Goal: Task Accomplishment & Management: Use online tool/utility

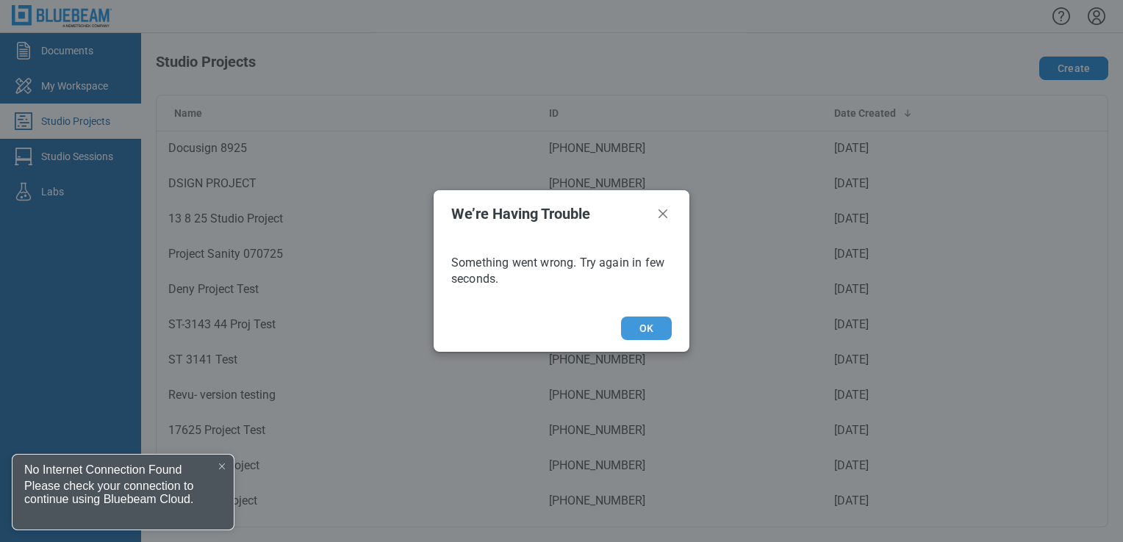
click at [658, 328] on button "OK" at bounding box center [646, 329] width 51 height 24
click at [220, 463] on div at bounding box center [222, 467] width 12 height 12
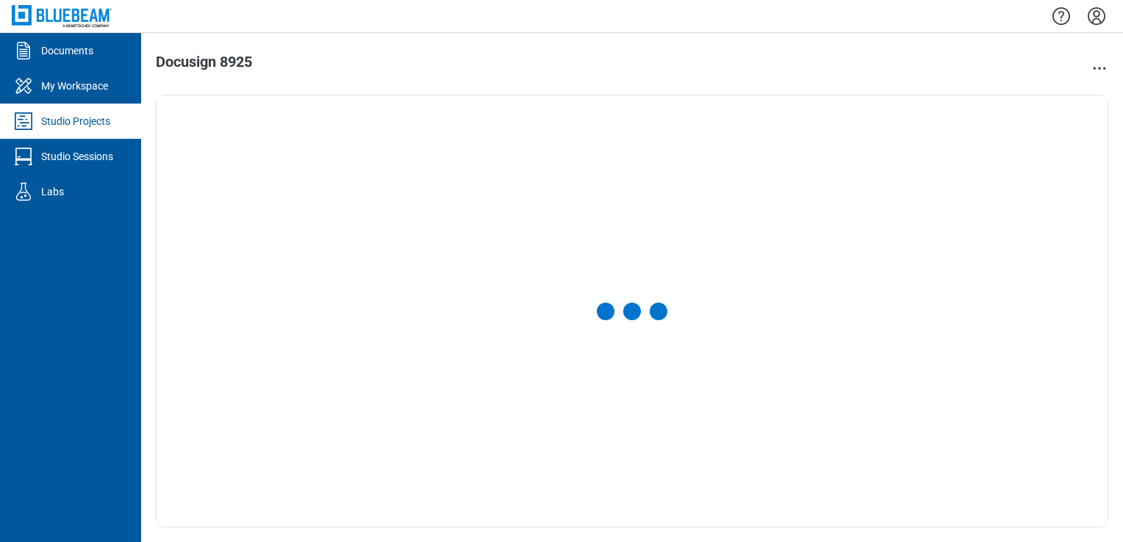
click at [77, 123] on div "Studio Projects" at bounding box center [75, 121] width 69 height 15
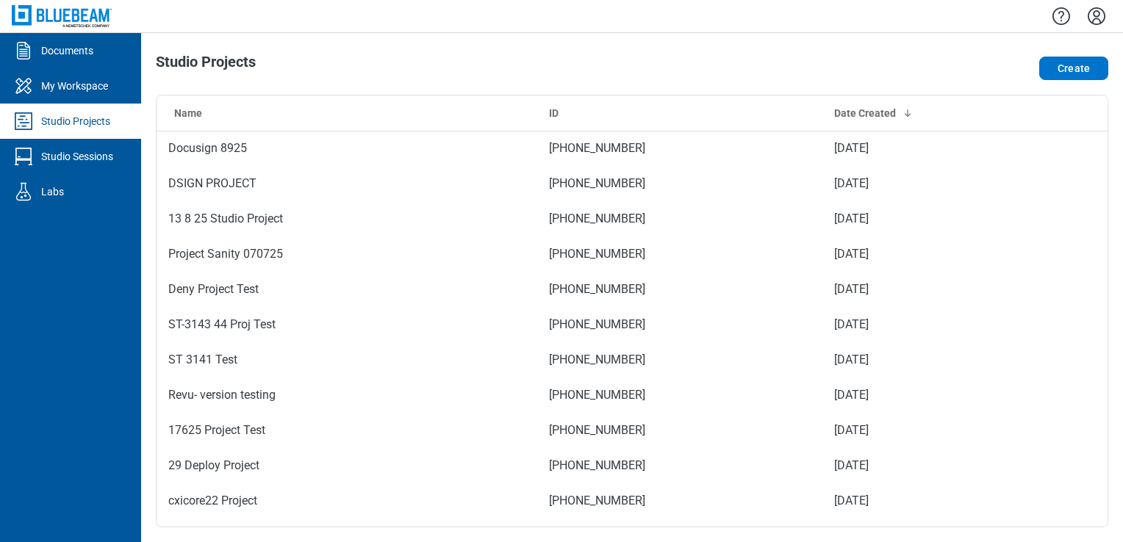
click at [78, 104] on link "Studio Projects" at bounding box center [70, 121] width 141 height 35
click at [82, 97] on link "My Workspace" at bounding box center [70, 85] width 141 height 35
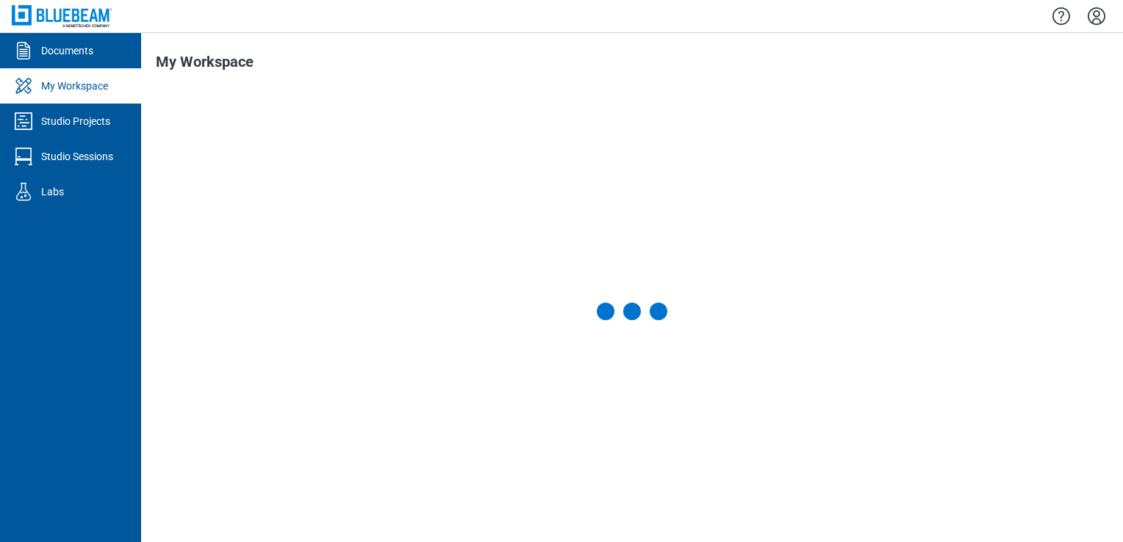
click at [84, 116] on div "Studio Projects" at bounding box center [75, 121] width 69 height 15
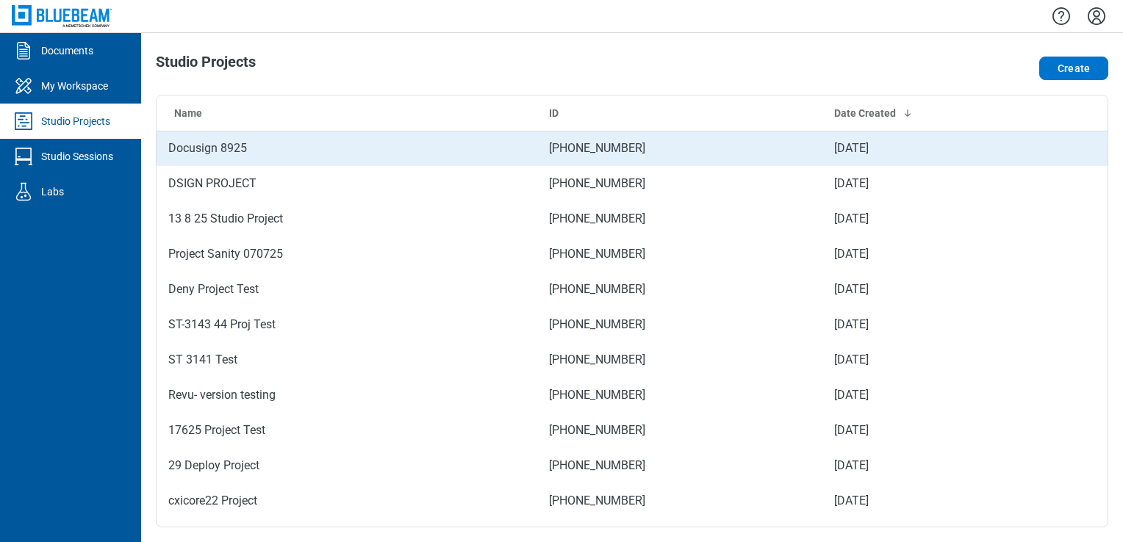
click at [217, 157] on td "Docusign 8925" at bounding box center [347, 148] width 381 height 35
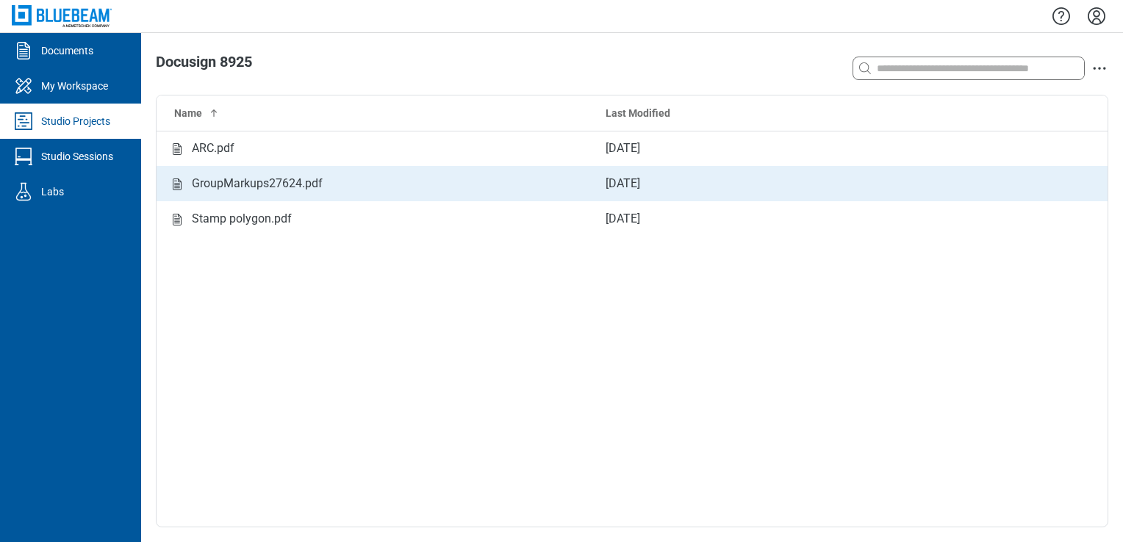
click at [232, 168] on td "GroupMarkups27624.pdf" at bounding box center [375, 183] width 437 height 35
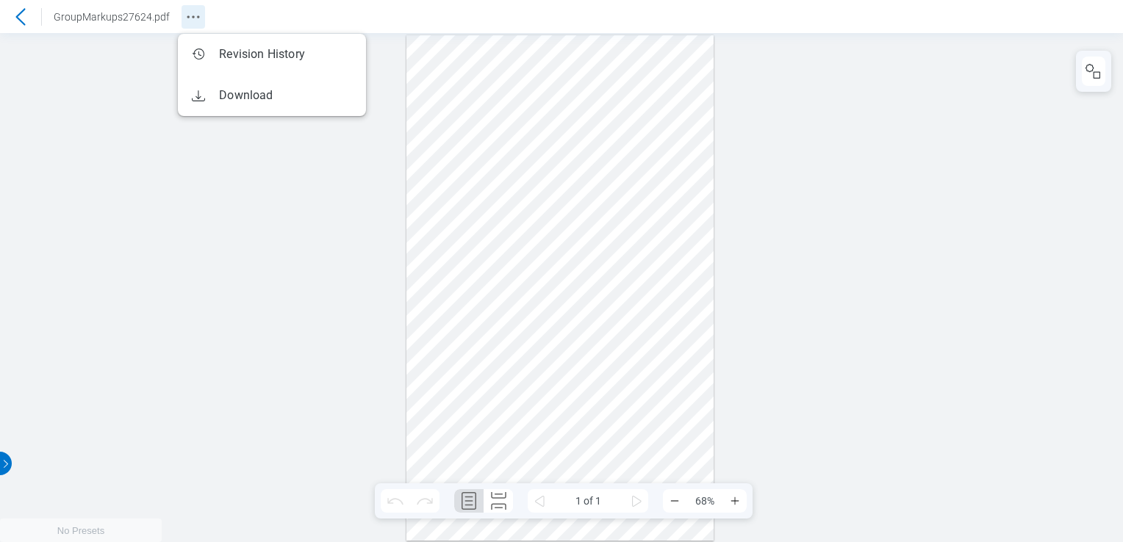
click at [198, 19] on icon "Revision History" at bounding box center [193, 17] width 18 height 18
click at [21, 23] on icon at bounding box center [21, 17] width 18 height 18
